Goal: Check status: Check status

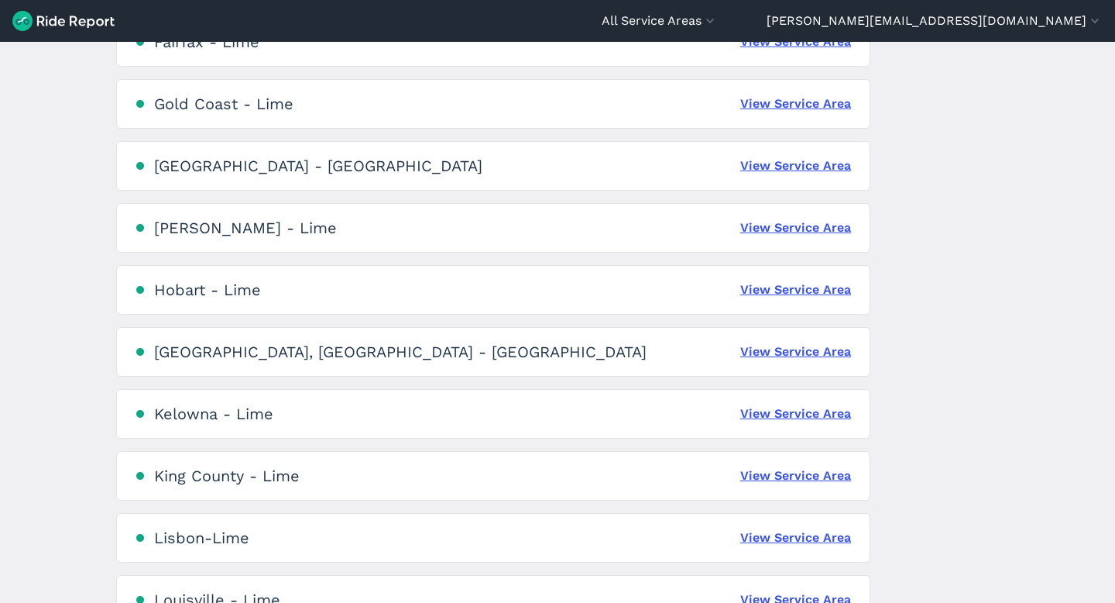
scroll to position [1338, 0]
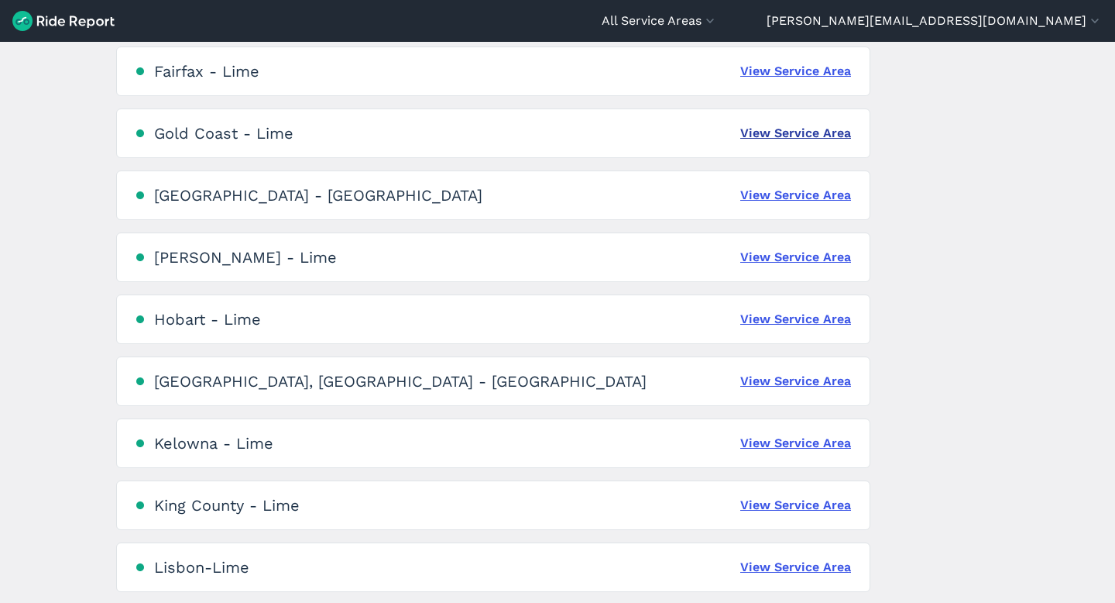
click at [797, 129] on link "View Service Area" at bounding box center [795, 133] width 111 height 19
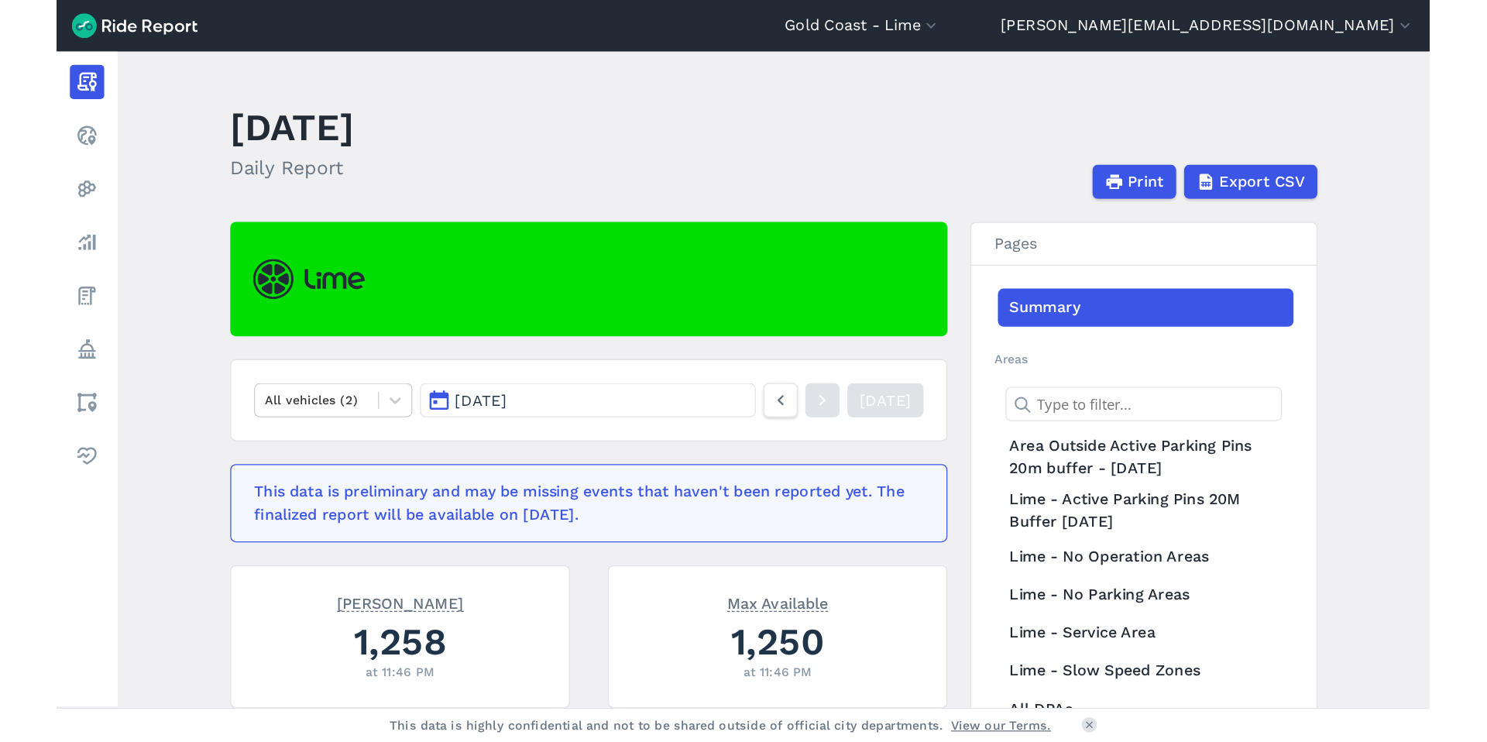
scroll to position [3, 0]
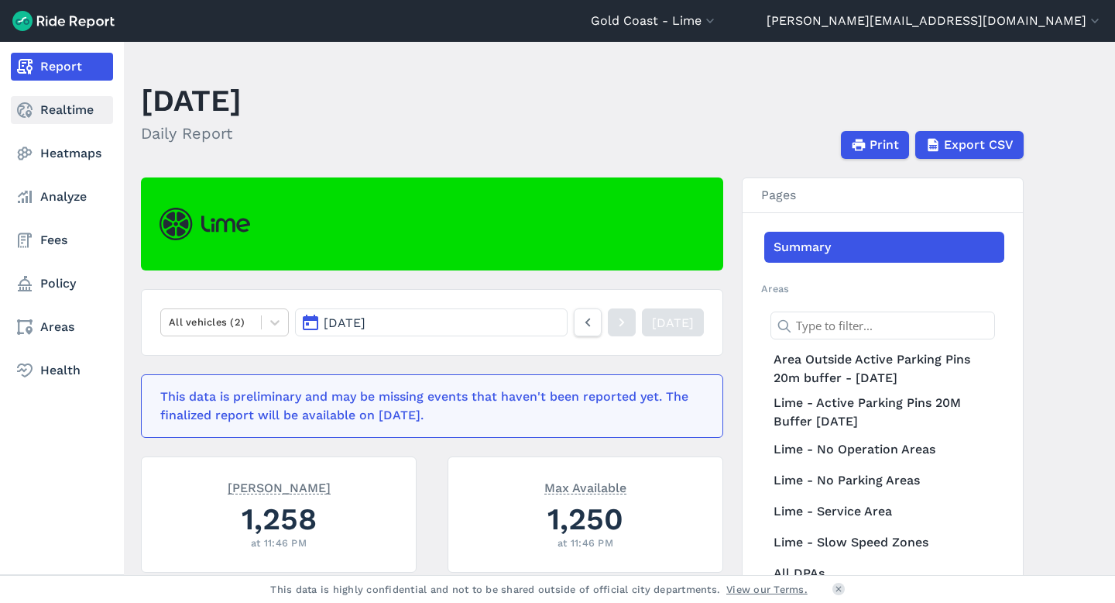
click at [29, 105] on use at bounding box center [24, 109] width 15 height 15
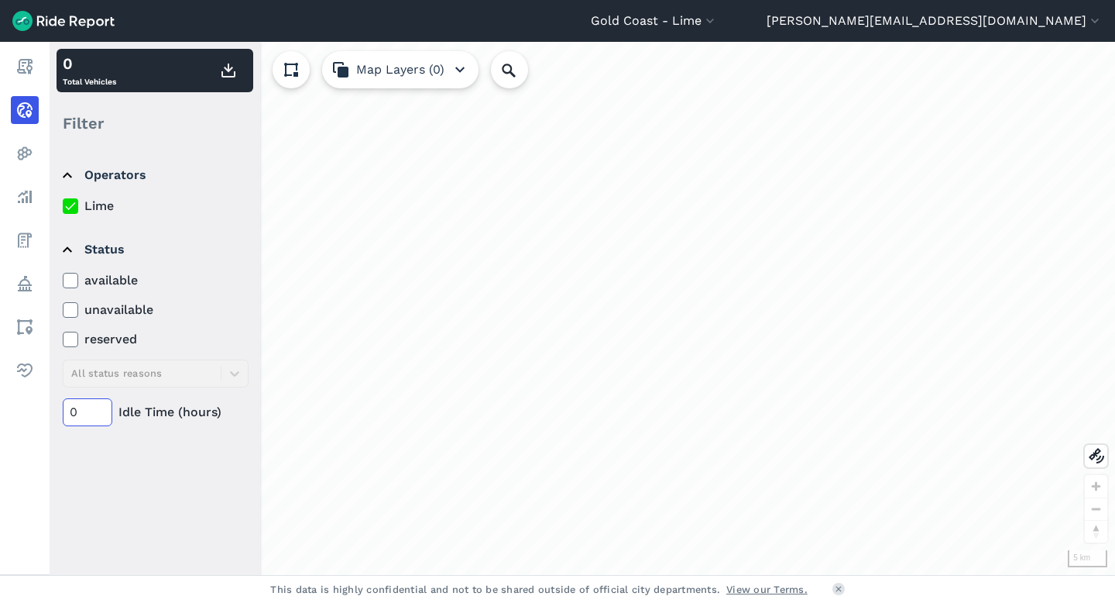
click at [84, 413] on input "0" at bounding box center [88, 412] width 50 height 28
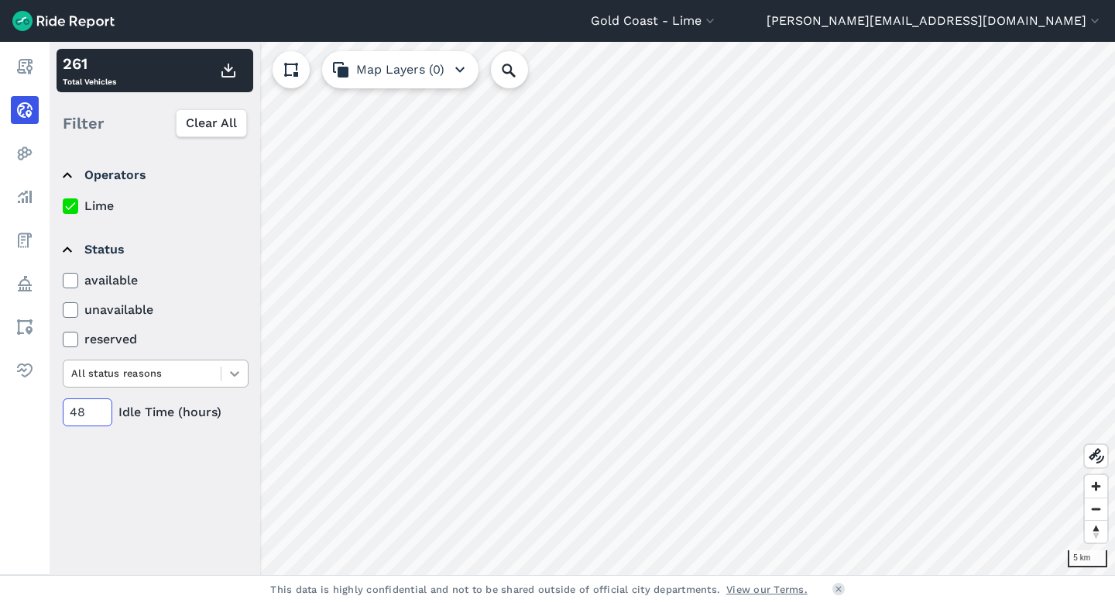
type input "48"
